Goal: Information Seeking & Learning: Learn about a topic

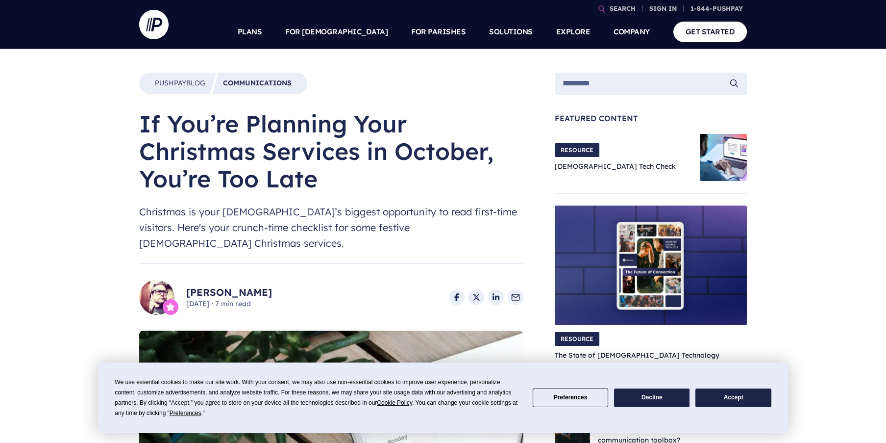
click at [643, 395] on button "Decline" at bounding box center [651, 397] width 75 height 19
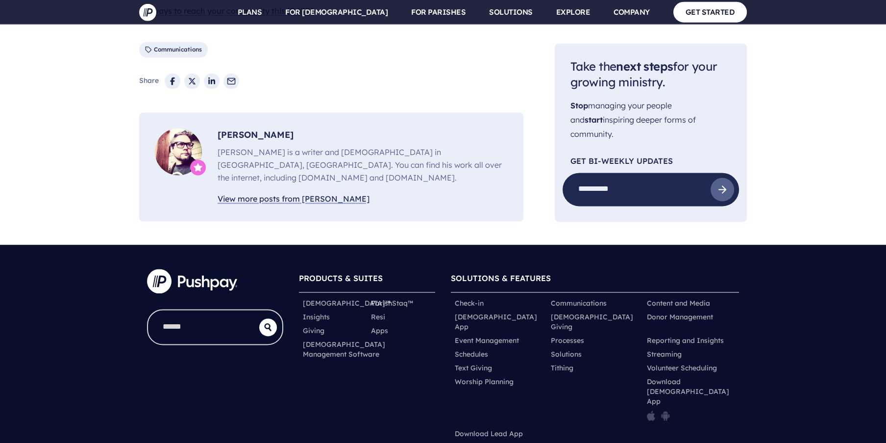
scroll to position [2336, 0]
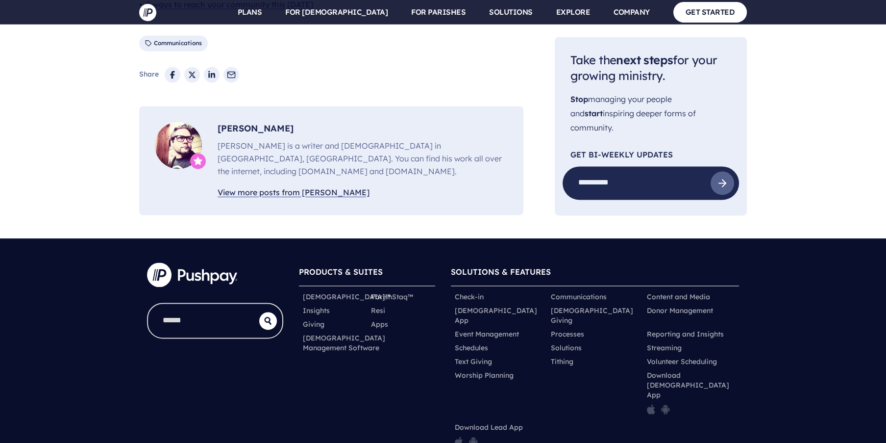
click at [369, 139] on span "[PERSON_NAME] is a writer and [DEMOGRAPHIC_DATA] in [GEOGRAPHIC_DATA], [GEOGRAP…" at bounding box center [363, 158] width 290 height 38
click at [368, 139] on span "[PERSON_NAME] is a writer and [DEMOGRAPHIC_DATA] in [GEOGRAPHIC_DATA], [GEOGRAP…" at bounding box center [363, 158] width 290 height 38
click at [361, 139] on span "[PERSON_NAME] is a writer and [DEMOGRAPHIC_DATA] in [GEOGRAPHIC_DATA], [GEOGRAP…" at bounding box center [363, 158] width 290 height 38
click at [382, 139] on span "[PERSON_NAME] is a writer and [DEMOGRAPHIC_DATA] in [GEOGRAPHIC_DATA], [GEOGRAP…" at bounding box center [363, 158] width 290 height 38
click at [273, 139] on span "[PERSON_NAME] is a writer and [DEMOGRAPHIC_DATA] in [GEOGRAPHIC_DATA], [GEOGRAP…" at bounding box center [363, 158] width 290 height 38
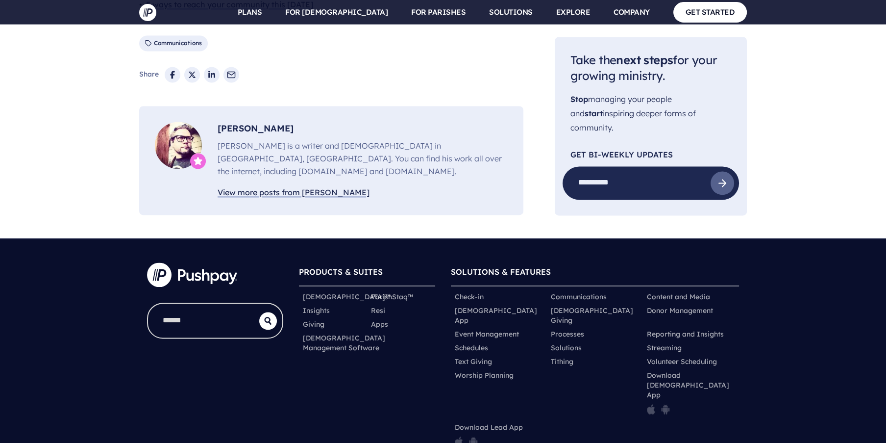
click at [272, 139] on span "[PERSON_NAME] is a writer and [DEMOGRAPHIC_DATA] in [GEOGRAPHIC_DATA], [GEOGRAP…" at bounding box center [363, 158] width 290 height 38
click at [244, 185] on link "View more posts from [PERSON_NAME]" at bounding box center [294, 192] width 152 height 14
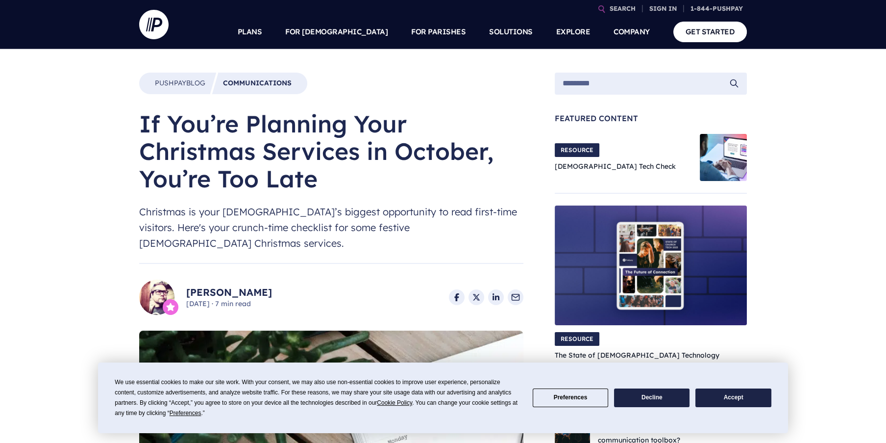
click at [652, 399] on button "Decline" at bounding box center [651, 397] width 75 height 19
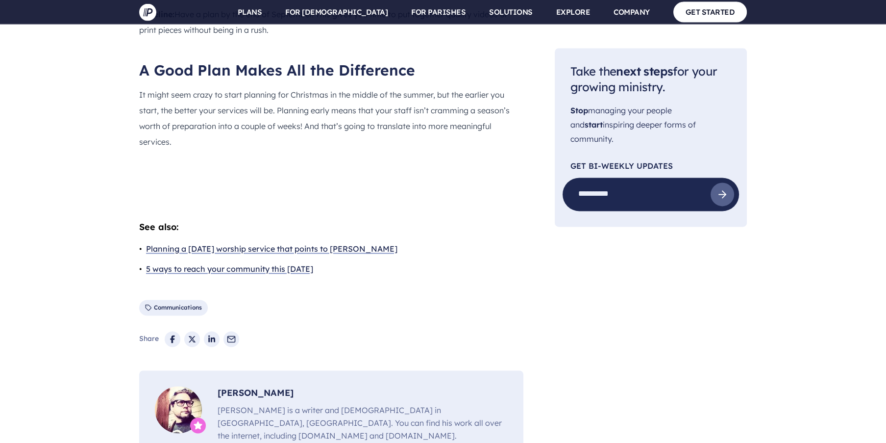
scroll to position [2070, 0]
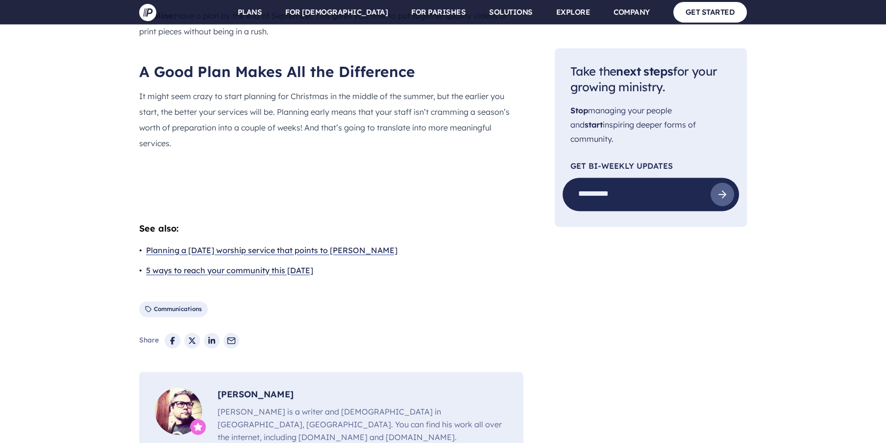
click at [183, 243] on link "Planning a [DATE] worship service that points to [PERSON_NAME]" at bounding box center [271, 250] width 251 height 14
